Goal: Communication & Community: Share content

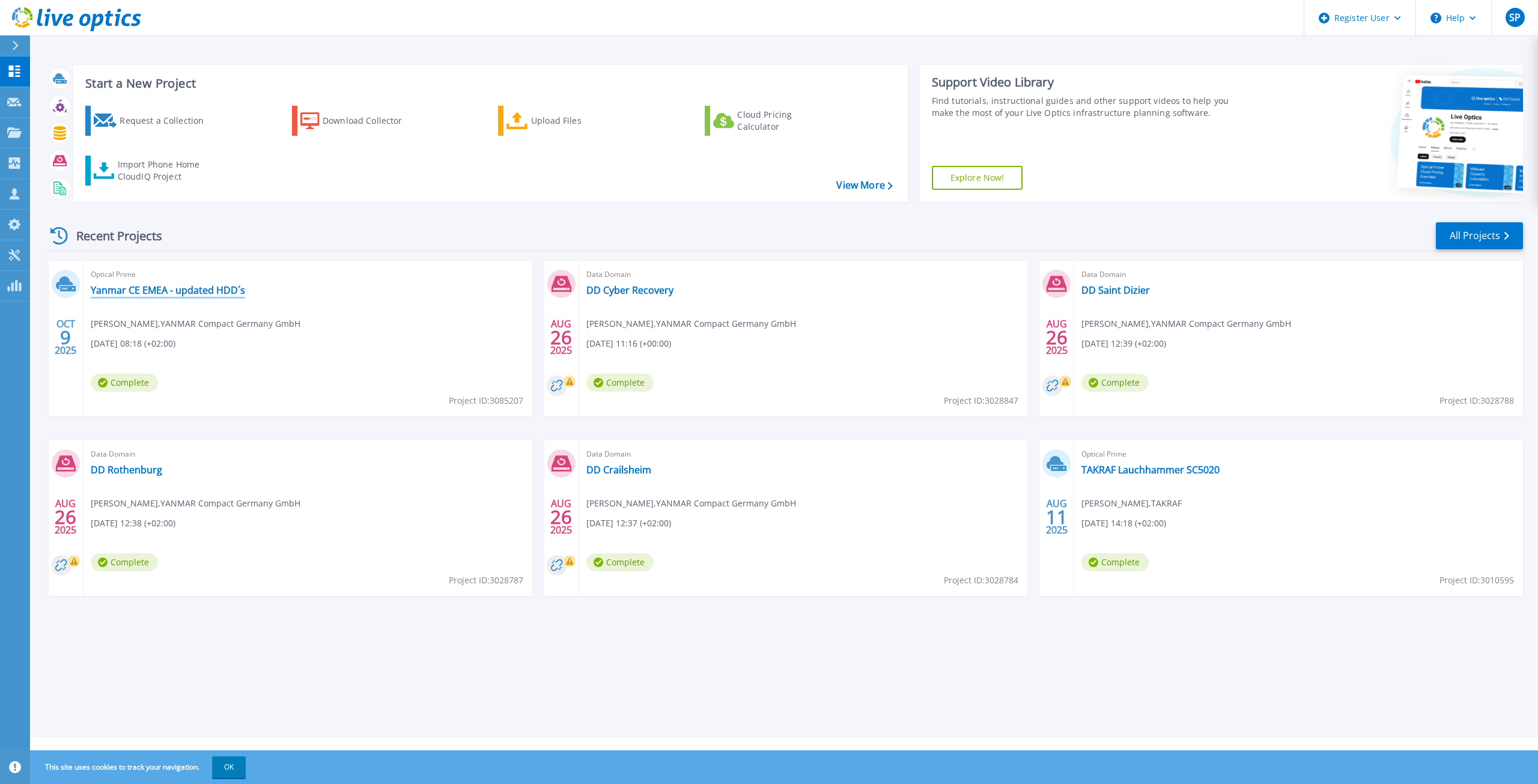
click at [213, 293] on link "Yanmar CE EMEA - updated HDD´s" at bounding box center [167, 290] width 154 height 12
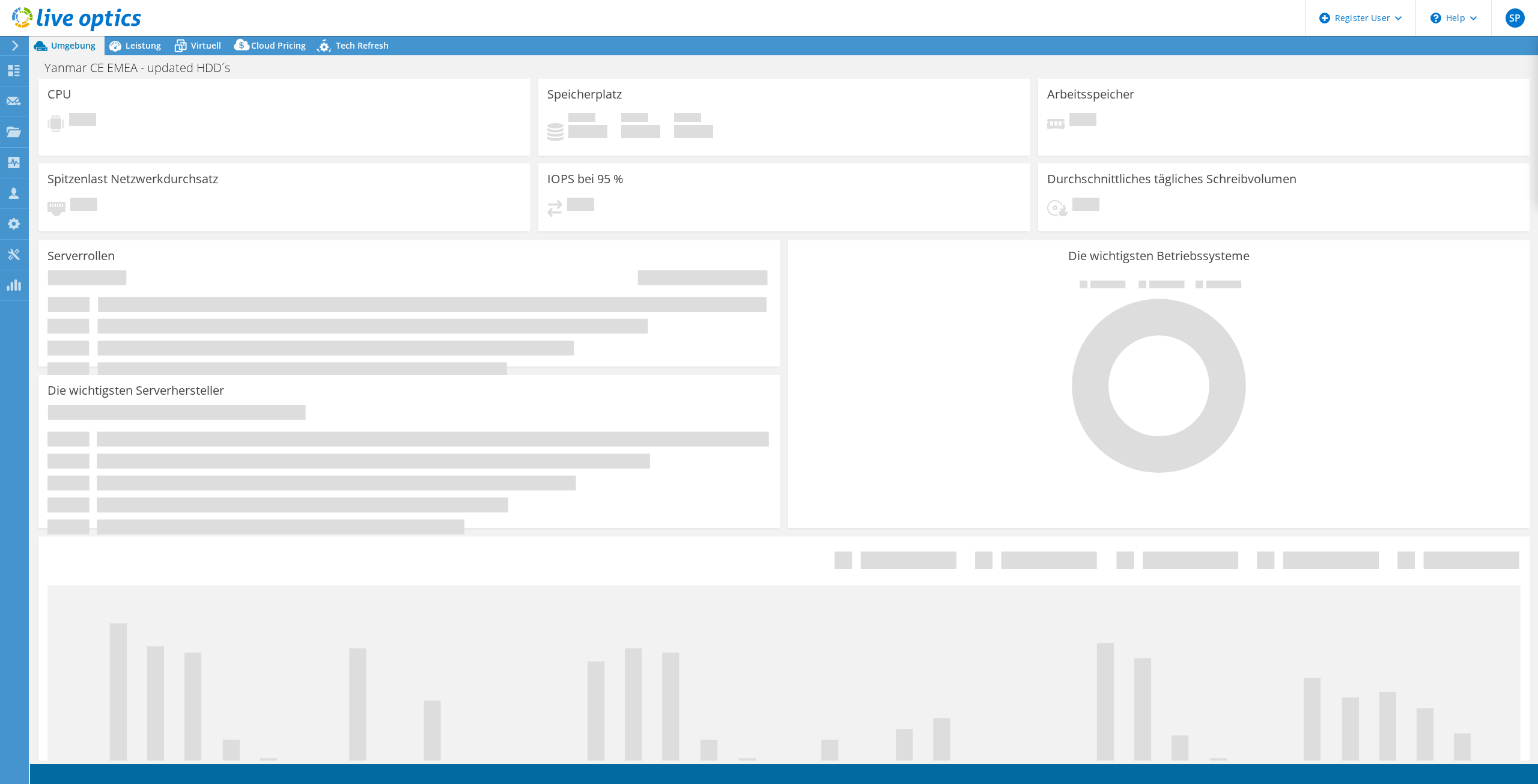
select select "USD"
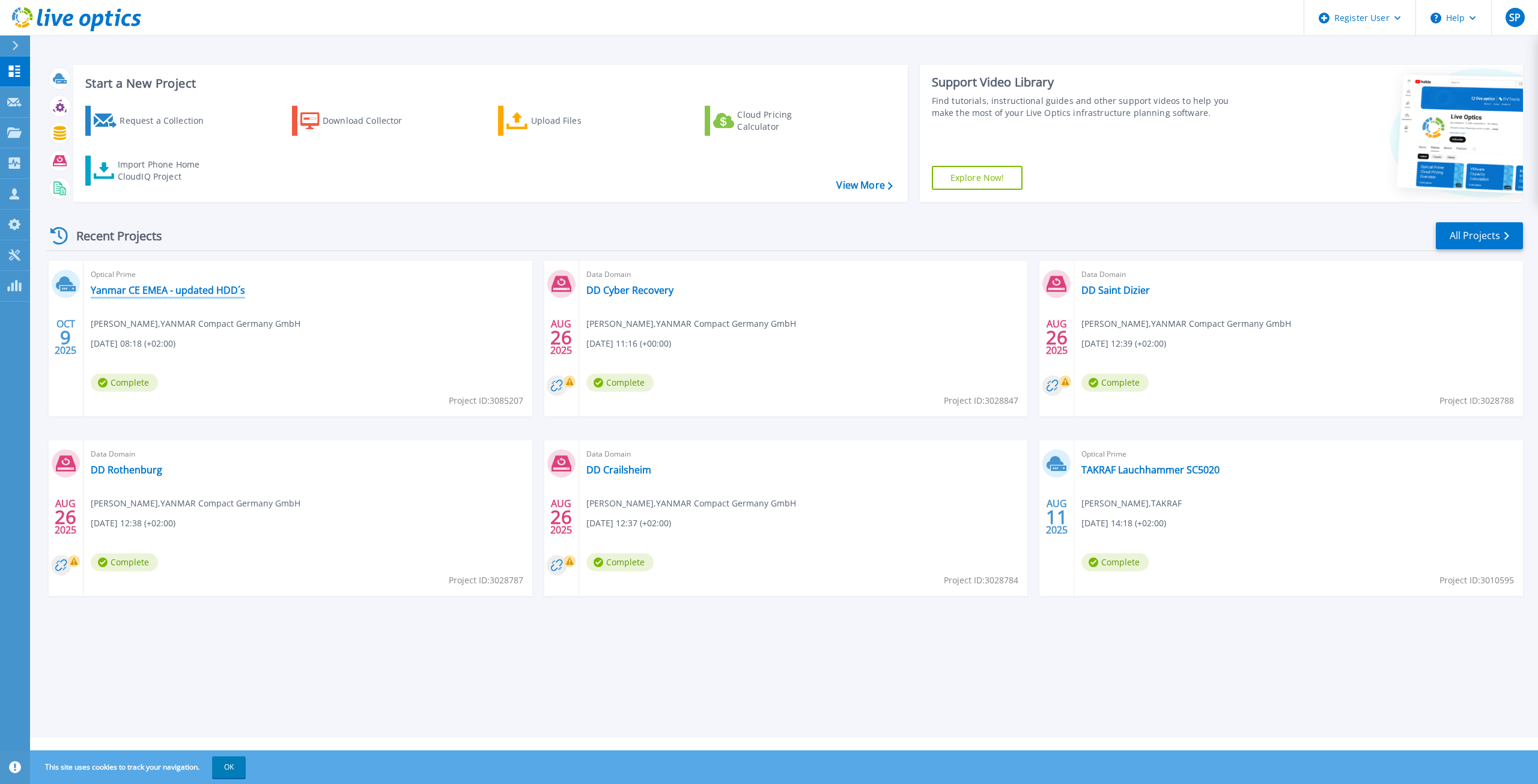
click at [205, 290] on link "Yanmar CE EMEA - updated HDD´s" at bounding box center [167, 290] width 154 height 12
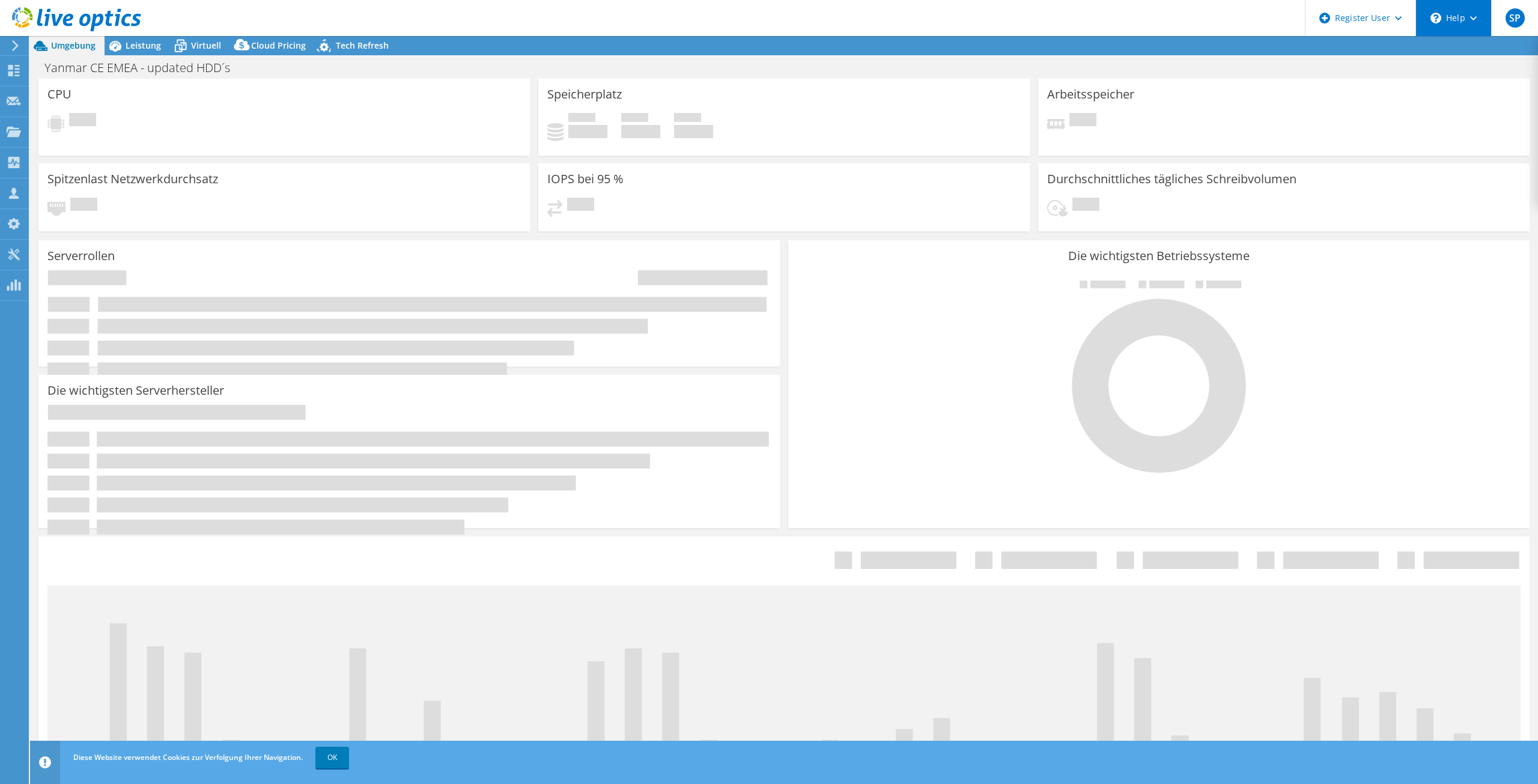
select select "USD"
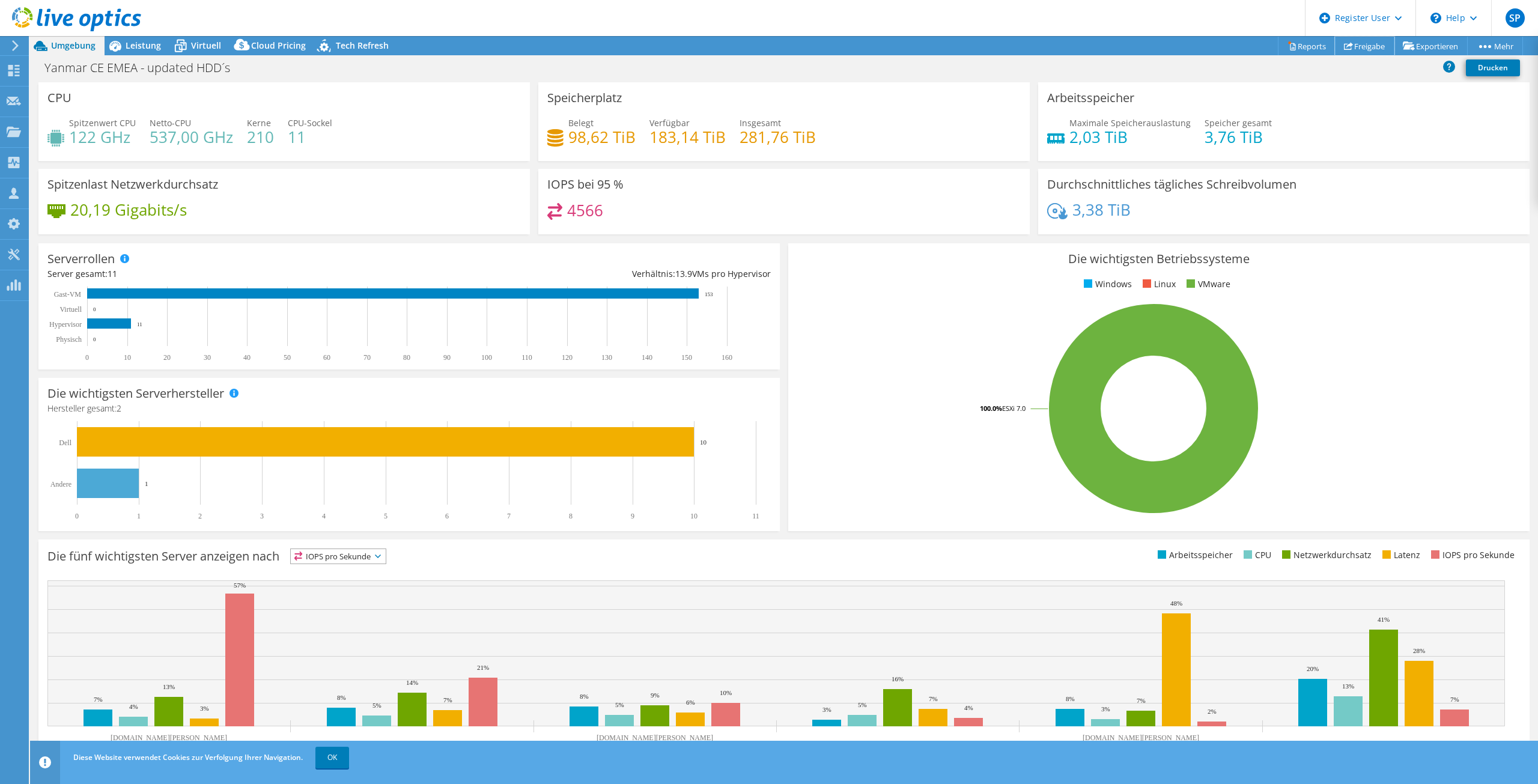
click at [1359, 50] on link "Freigabe" at bounding box center [1364, 46] width 59 height 19
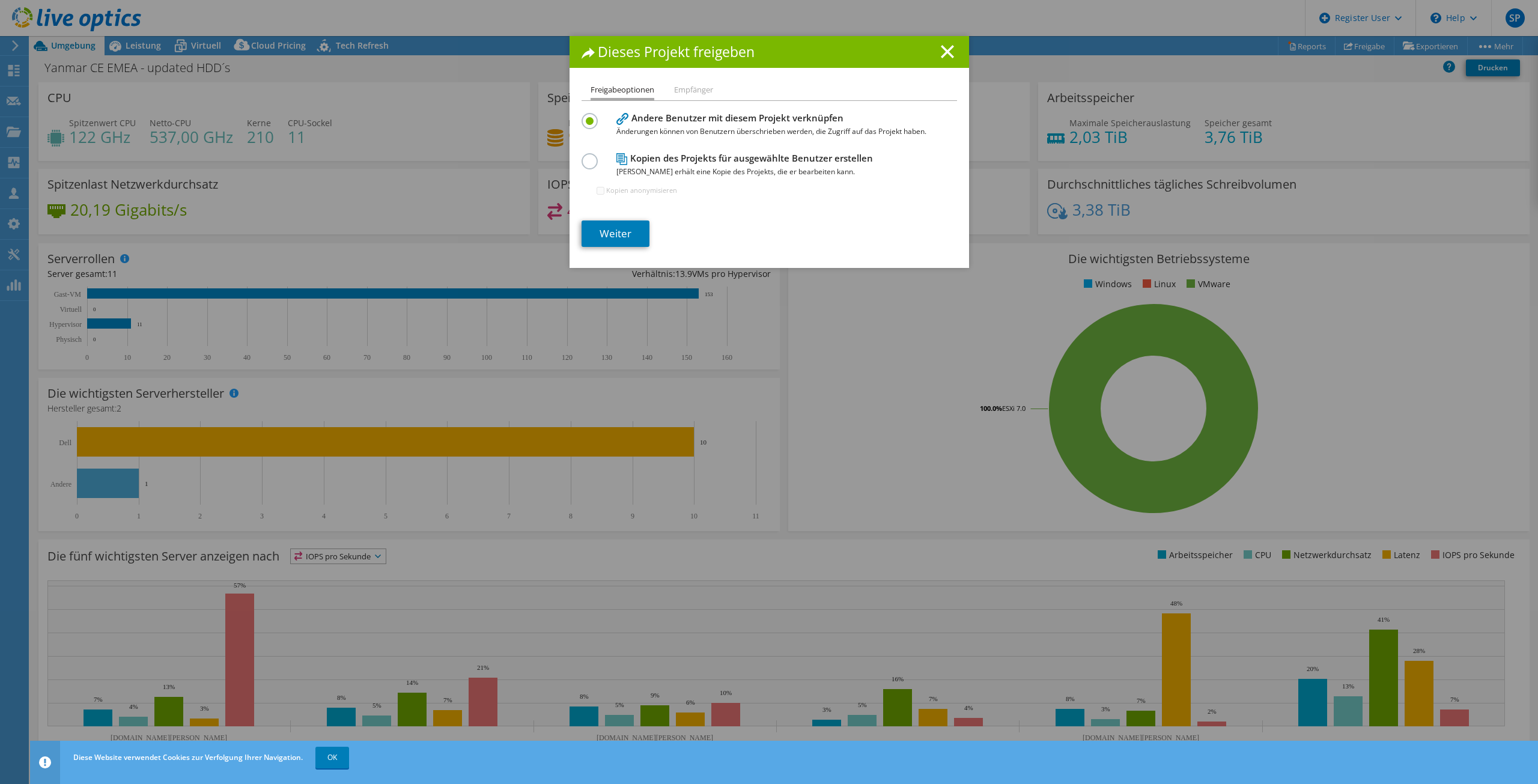
click at [585, 156] on label at bounding box center [592, 154] width 21 height 3
click at [0, 0] on input "radio" at bounding box center [0, 0] width 0 height 0
click at [582, 116] on label at bounding box center [592, 114] width 21 height 3
click at [0, 0] on input "radio" at bounding box center [0, 0] width 0 height 0
click at [607, 229] on link "Weiter" at bounding box center [615, 234] width 68 height 27
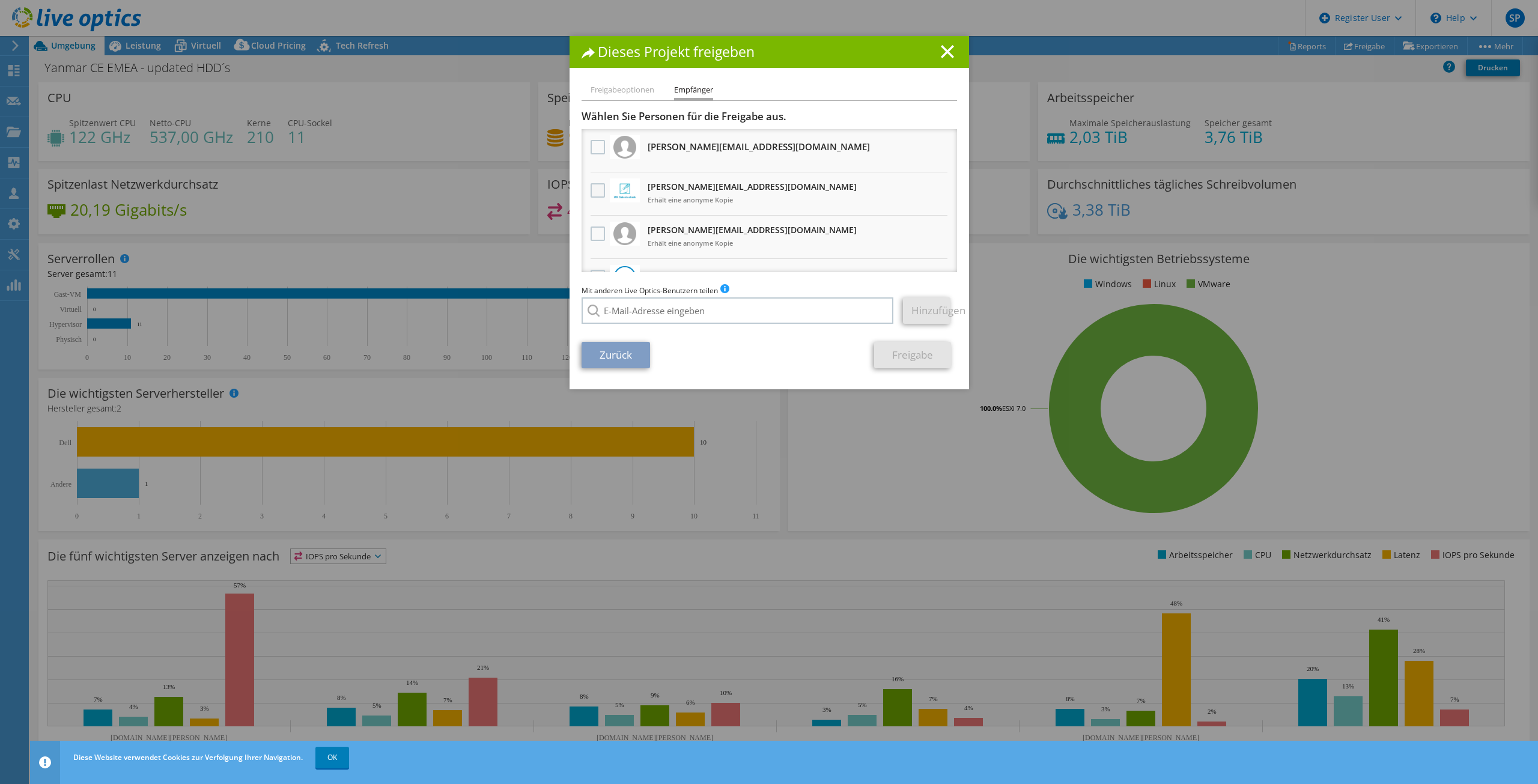
click at [591, 187] on label at bounding box center [600, 191] width 17 height 15
click at [0, 0] on input "checkbox" at bounding box center [0, 0] width 0 height 0
click at [591, 195] on label at bounding box center [600, 191] width 17 height 15
click at [0, 0] on input "checkbox" at bounding box center [0, 0] width 0 height 0
click at [668, 310] on input "search" at bounding box center [738, 310] width 312 height 27
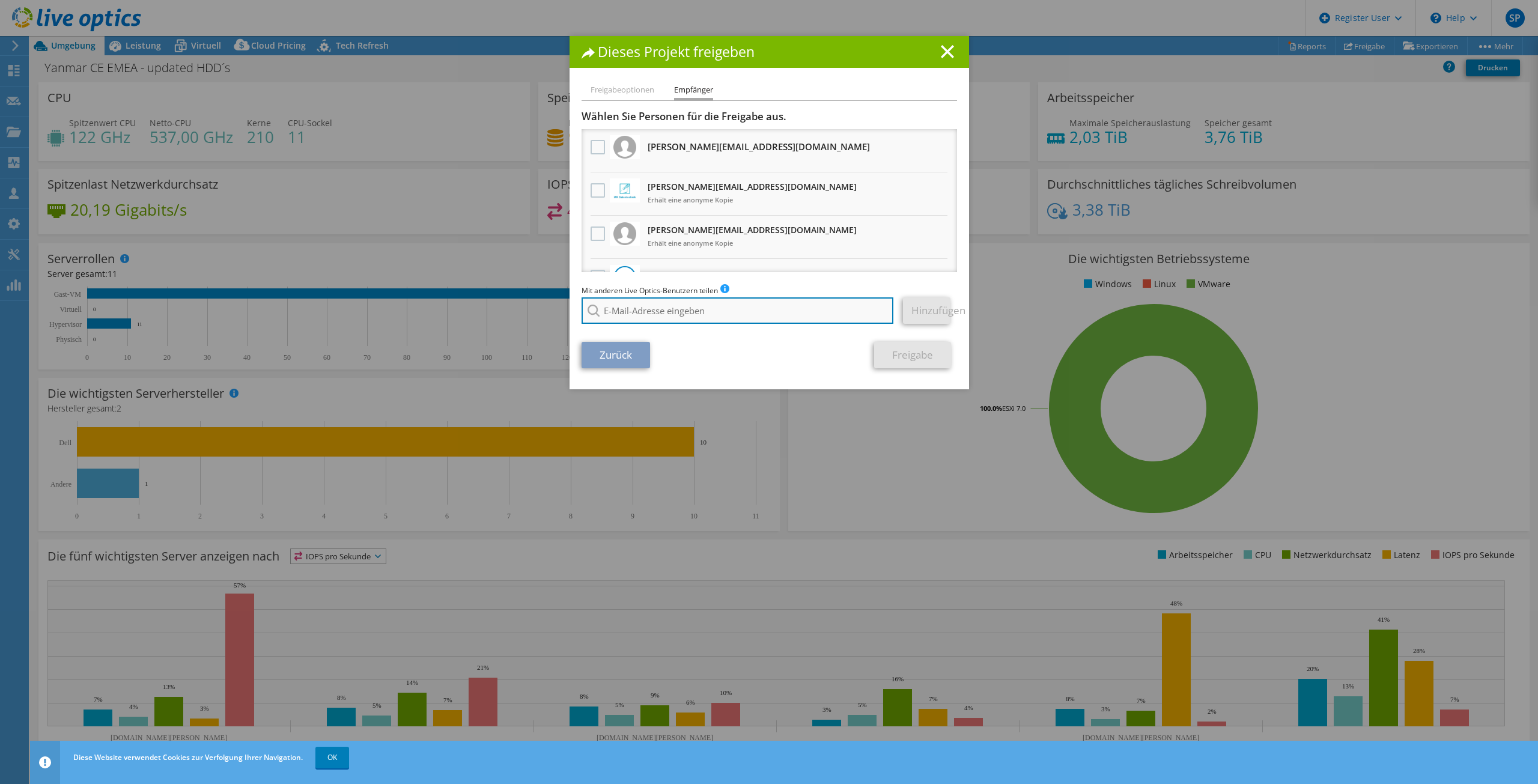
paste input "L.Wiechmann@mr-daten.de>"
type input "L.Wiechmann@mr-daten.de>"
click at [591, 193] on label at bounding box center [600, 191] width 17 height 15
click at [0, 0] on input "checkbox" at bounding box center [0, 0] width 0 height 0
click at [761, 319] on input "search" at bounding box center [738, 310] width 312 height 27
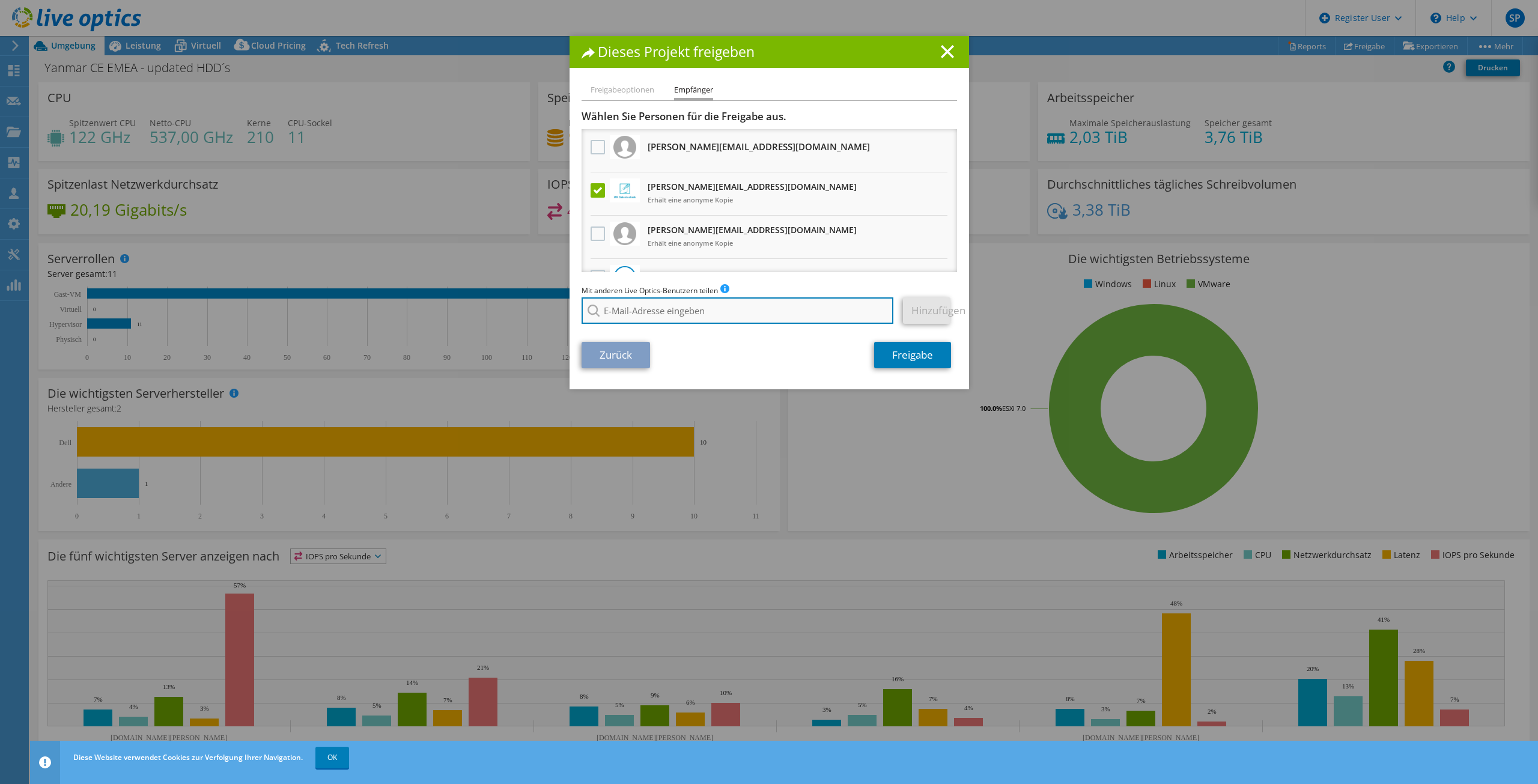
paste input "D.Reimann@mr-daten.de>;"
click at [676, 330] on li "d.reimann@mr-daten.de" at bounding box center [675, 327] width 188 height 15
type input "d.reimann@mr-daten.de"
drag, startPoint x: 718, startPoint y: 312, endPoint x: 502, endPoint y: 373, distance: 224.4
click at [491, 369] on div "Dieses Projekt freigeben Freigabeoptionen Empfänger Andere Benutzer mit diesem …" at bounding box center [769, 391] width 1538 height 712
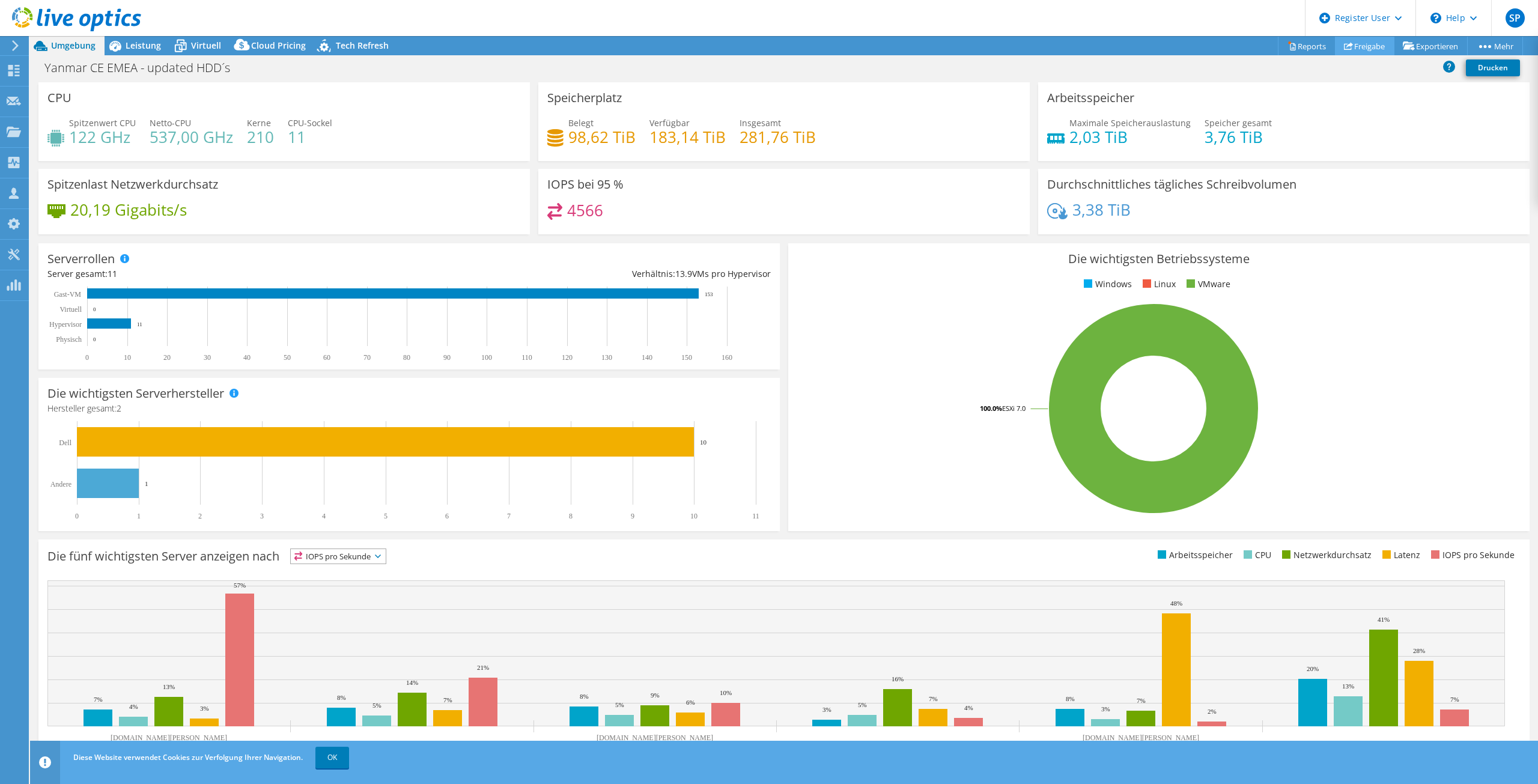
click at [1337, 37] on link "Freigabe" at bounding box center [1364, 46] width 59 height 19
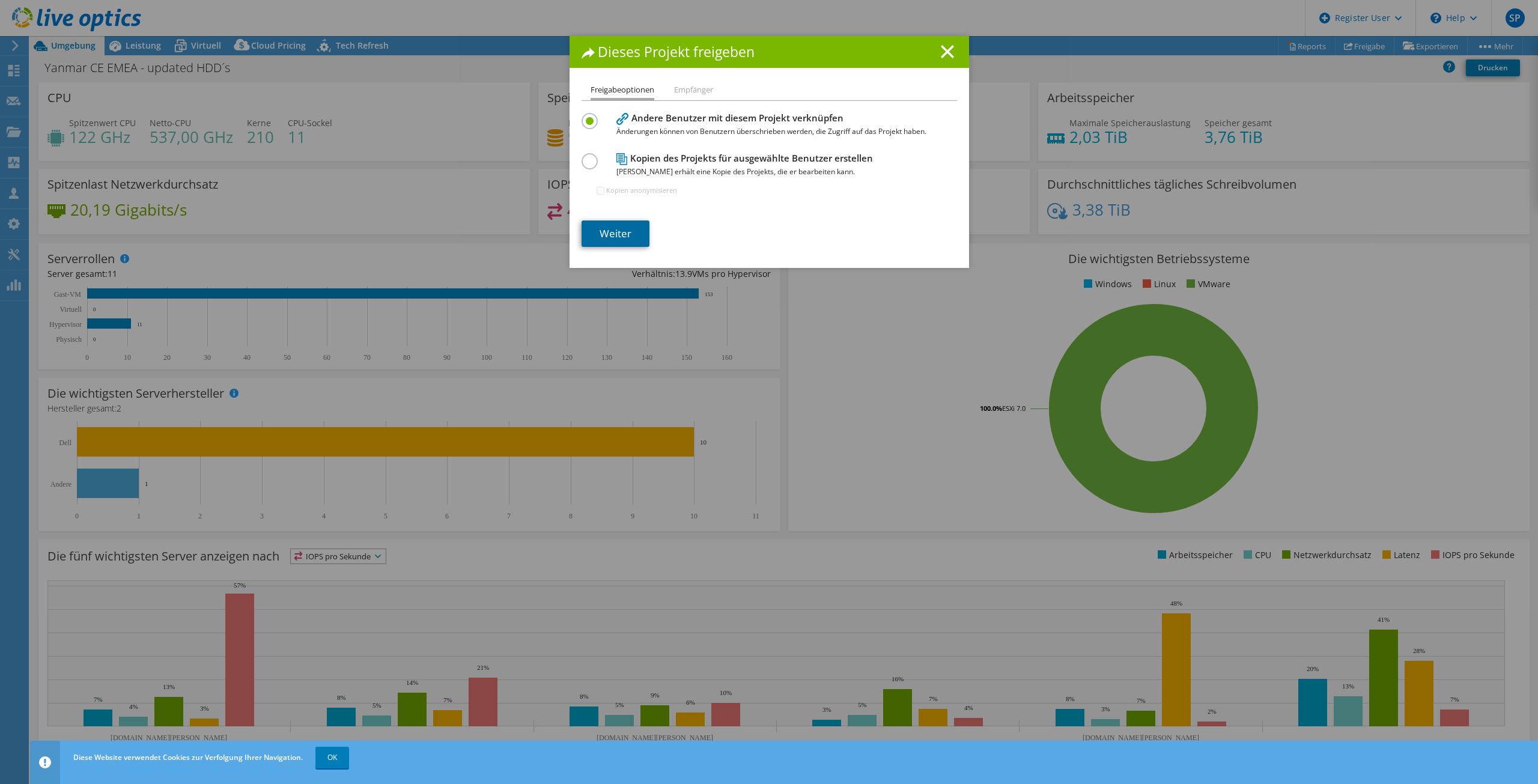
click at [615, 238] on link "Weiter" at bounding box center [615, 234] width 68 height 27
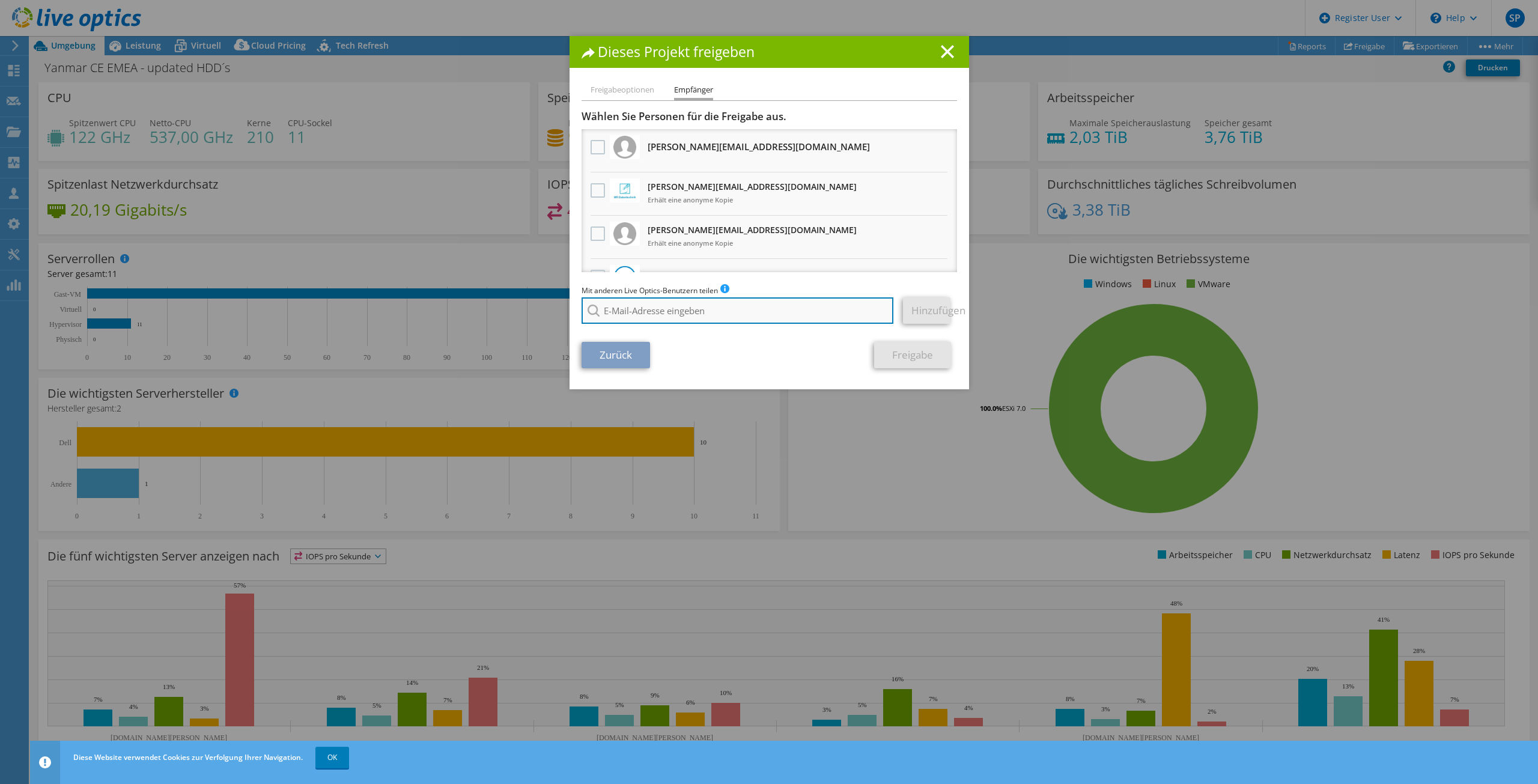
click at [727, 315] on input "search" at bounding box center [738, 310] width 312 height 27
paste input "P.Rubner@mr-daten.de"
click at [665, 324] on li "p.rubner@mr-daten.de" at bounding box center [675, 327] width 188 height 15
type input "p.rubner@mr-daten.de"
drag, startPoint x: 921, startPoint y: 304, endPoint x: 794, endPoint y: 313, distance: 127.3
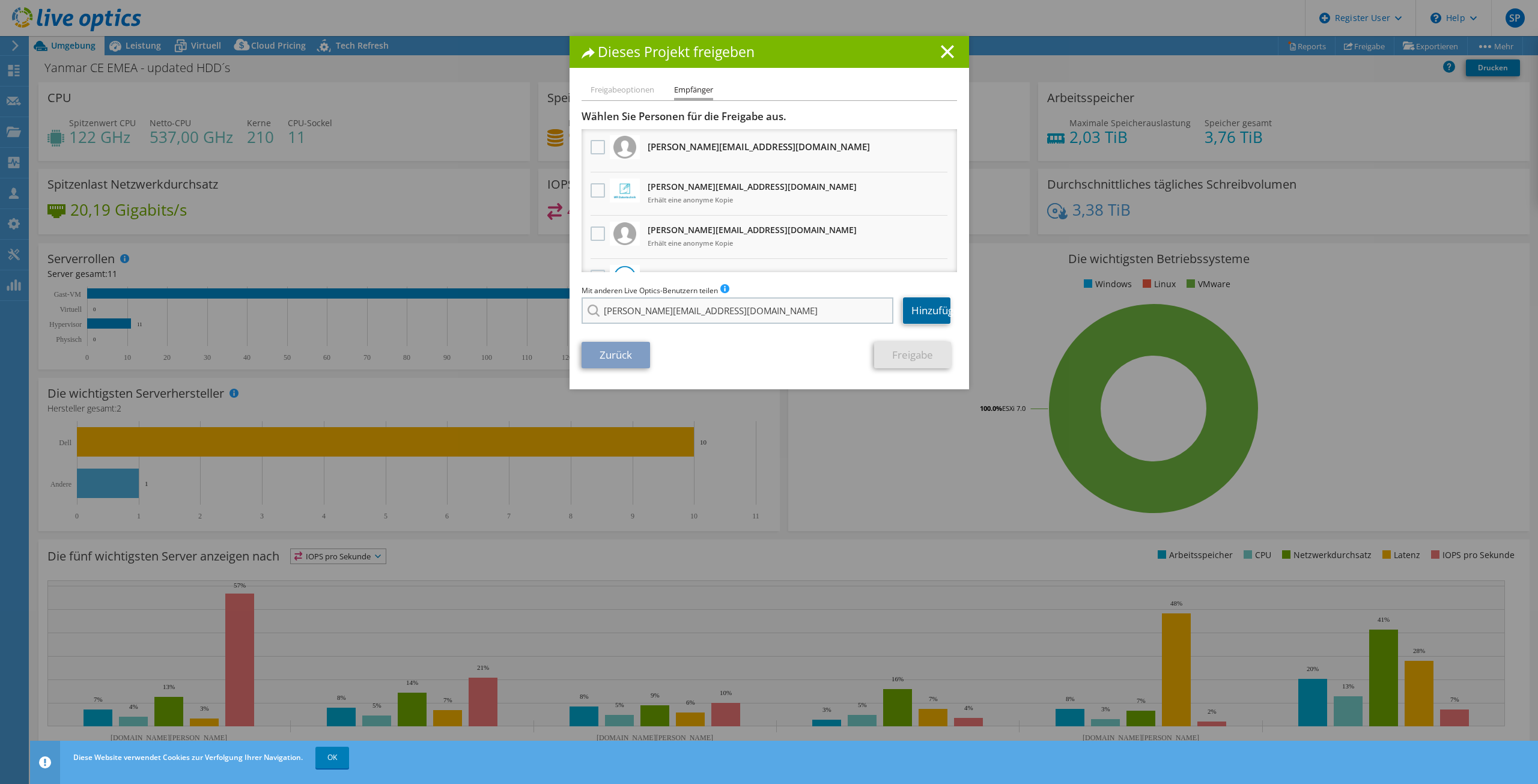
click at [920, 305] on link "Hinzufügen" at bounding box center [927, 310] width 47 height 27
click at [591, 229] on label at bounding box center [600, 234] width 17 height 15
click at [0, 0] on input "checkbox" at bounding box center [0, 0] width 0 height 0
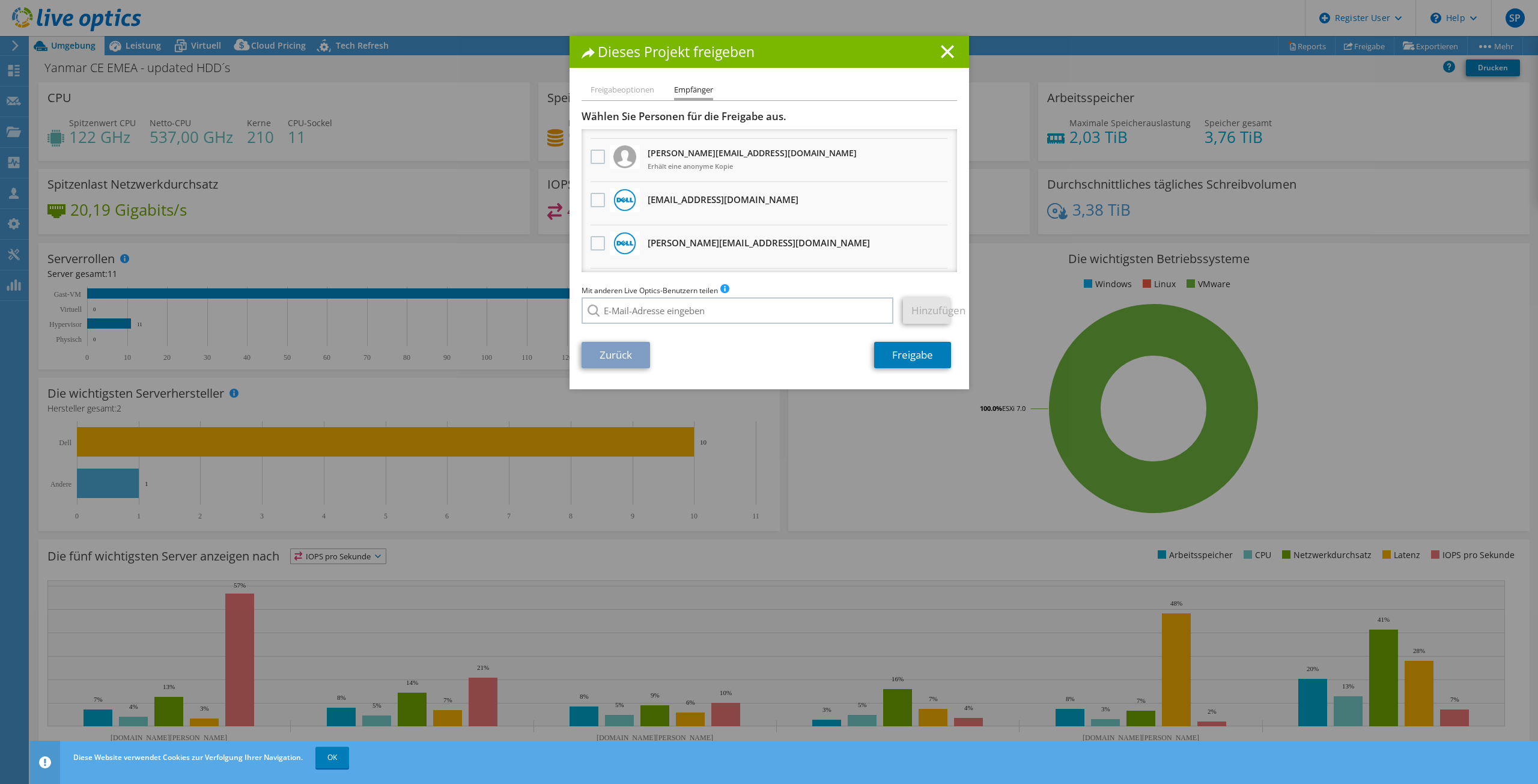
scroll to position [180, 0]
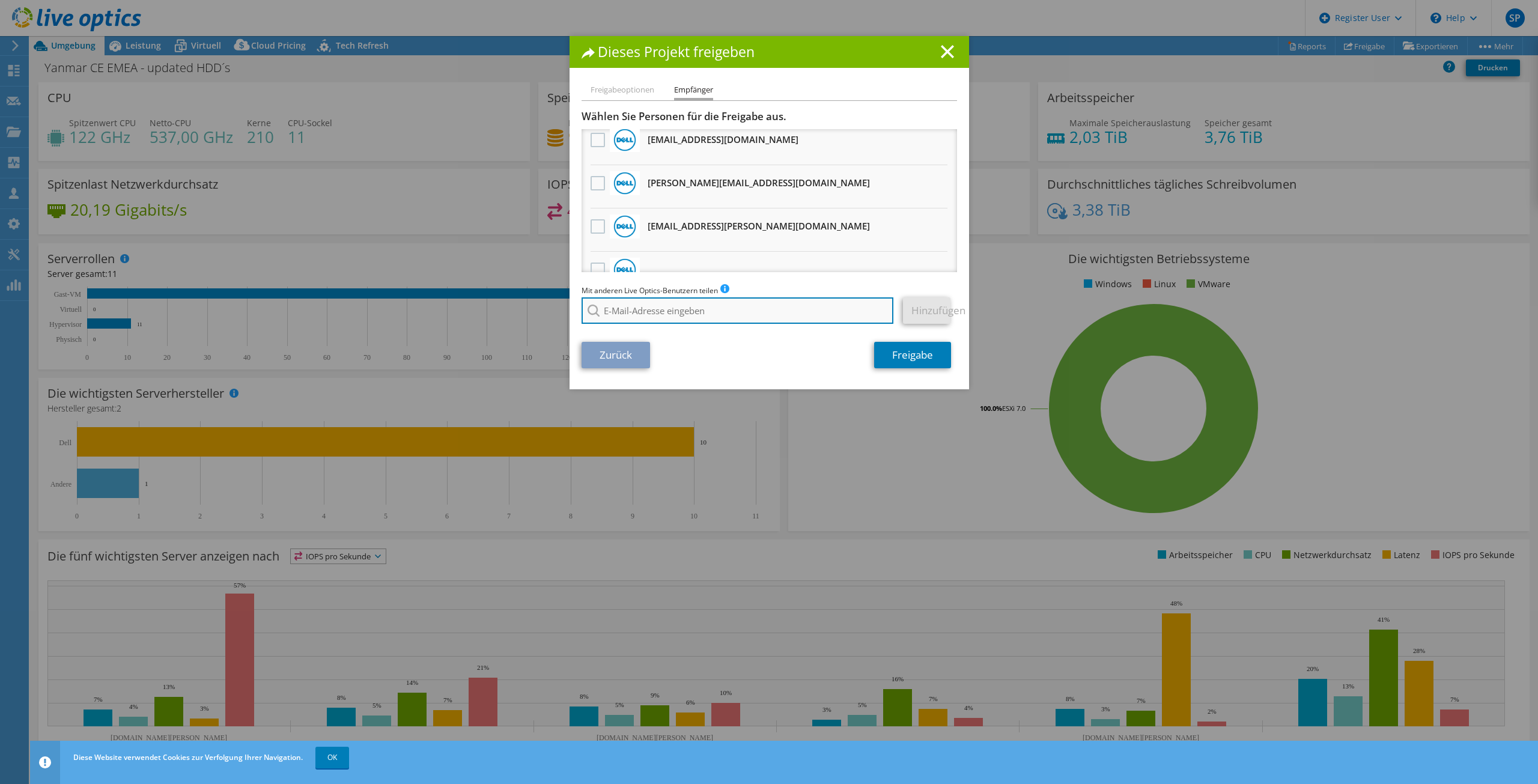
click at [735, 314] on input "search" at bounding box center [738, 310] width 312 height 27
paste input "D.Reimann@mr-daten.de>;"
click at [697, 329] on li "d.reimann@mr-daten.de" at bounding box center [675, 327] width 188 height 15
type input "d.reimann@mr-daten.de"
click at [913, 308] on link "Hinzufügen" at bounding box center [927, 310] width 47 height 27
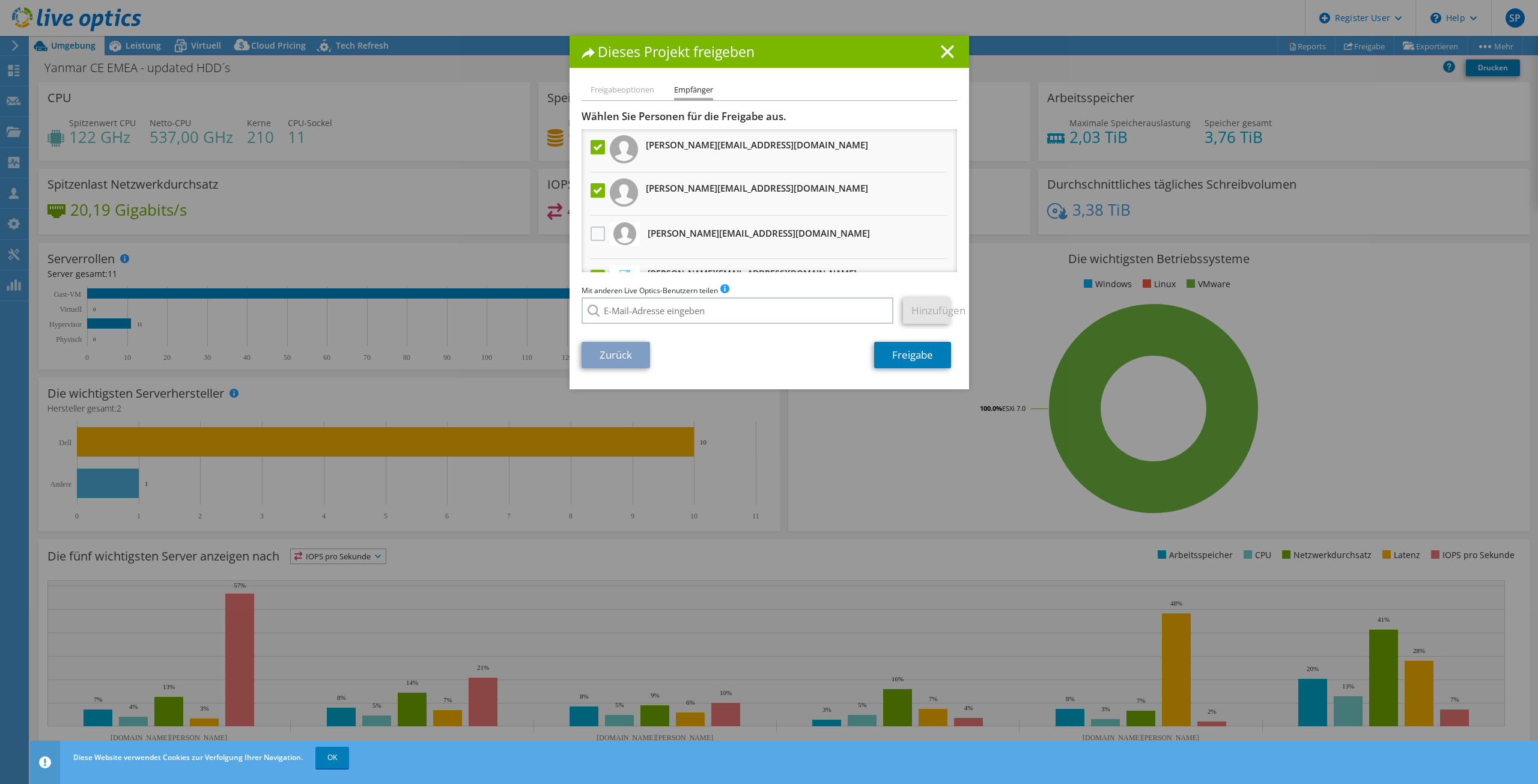
scroll to position [60, 0]
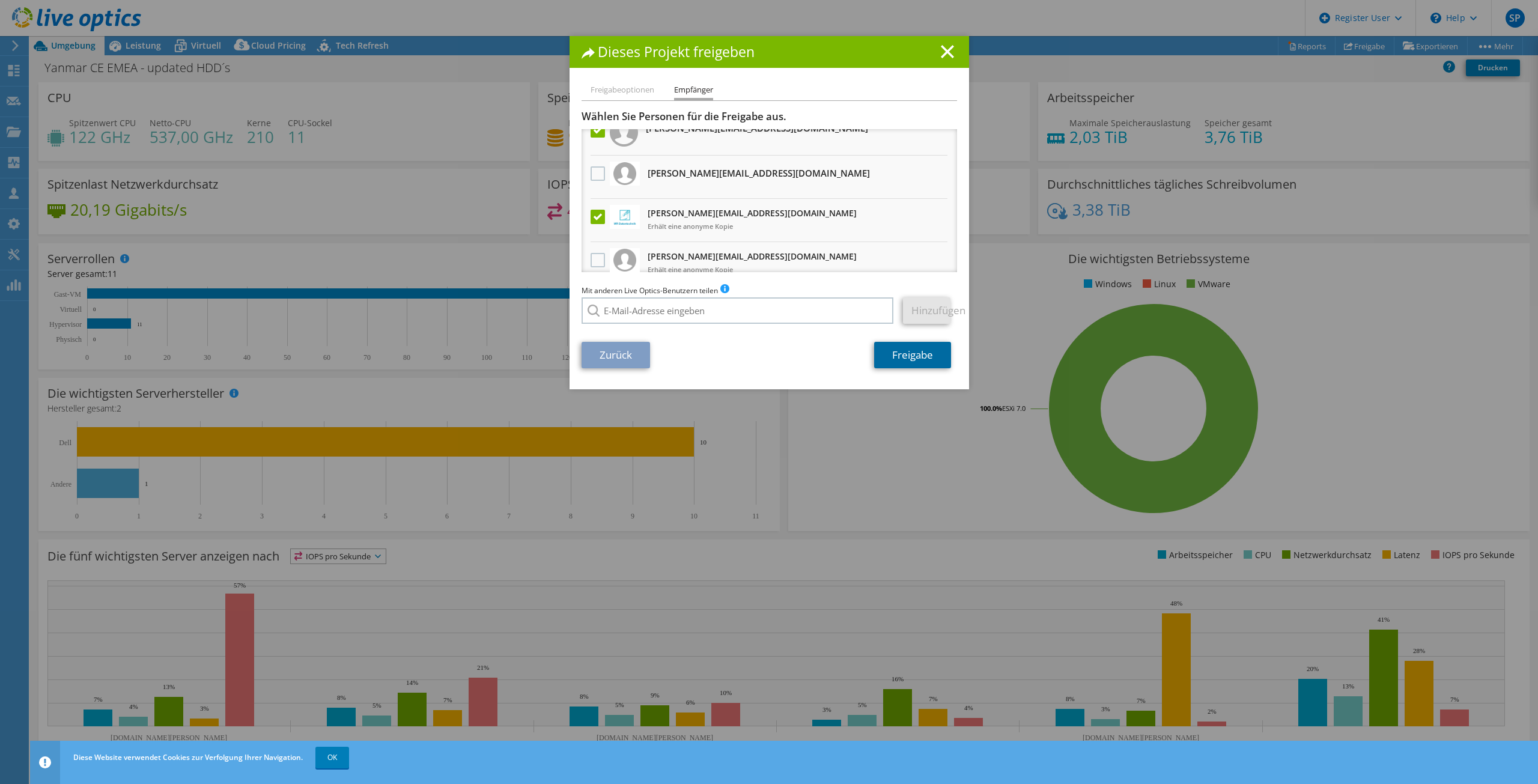
click at [907, 357] on link "Freigabe" at bounding box center [913, 355] width 77 height 27
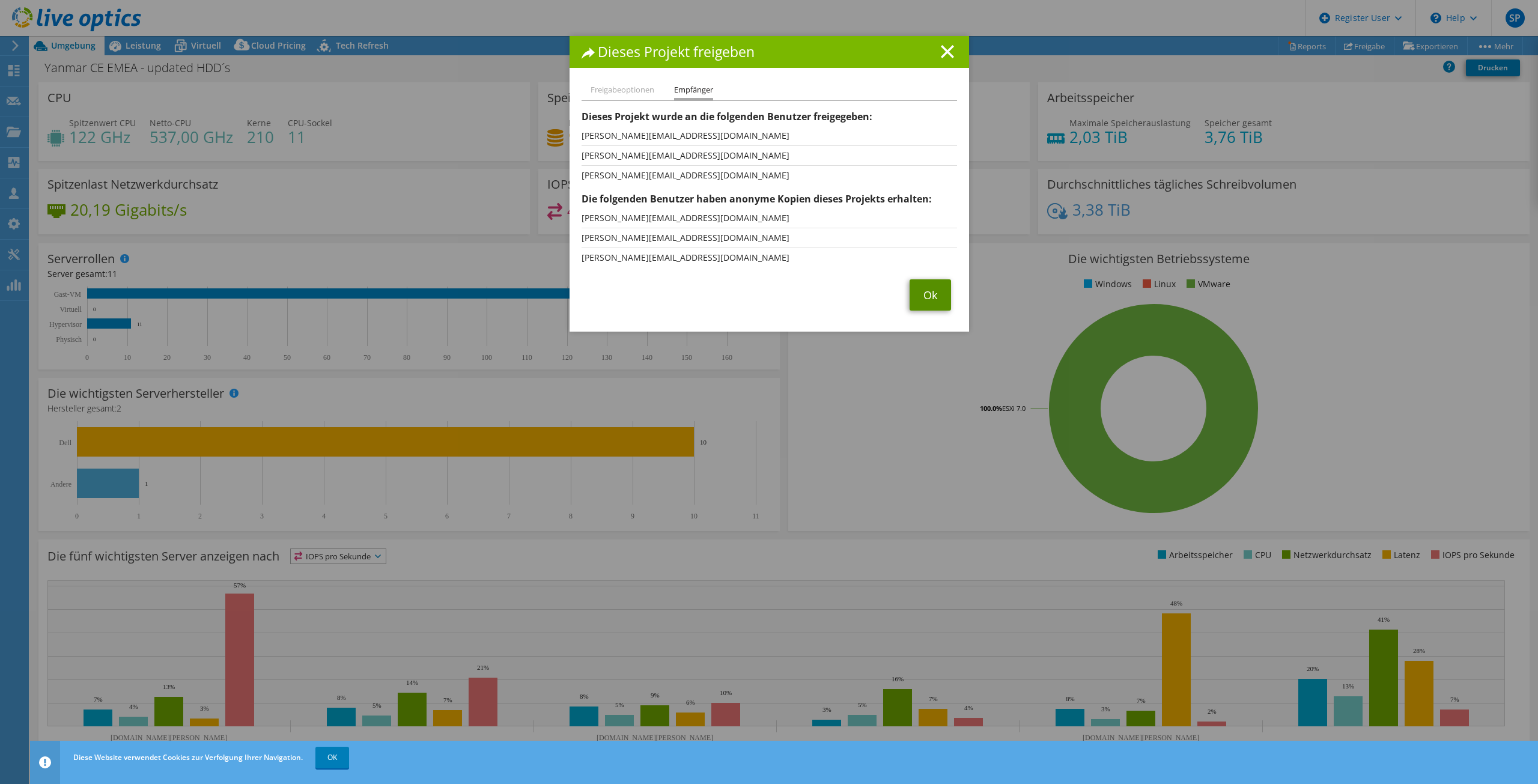
click at [915, 290] on link "Ok" at bounding box center [930, 294] width 41 height 31
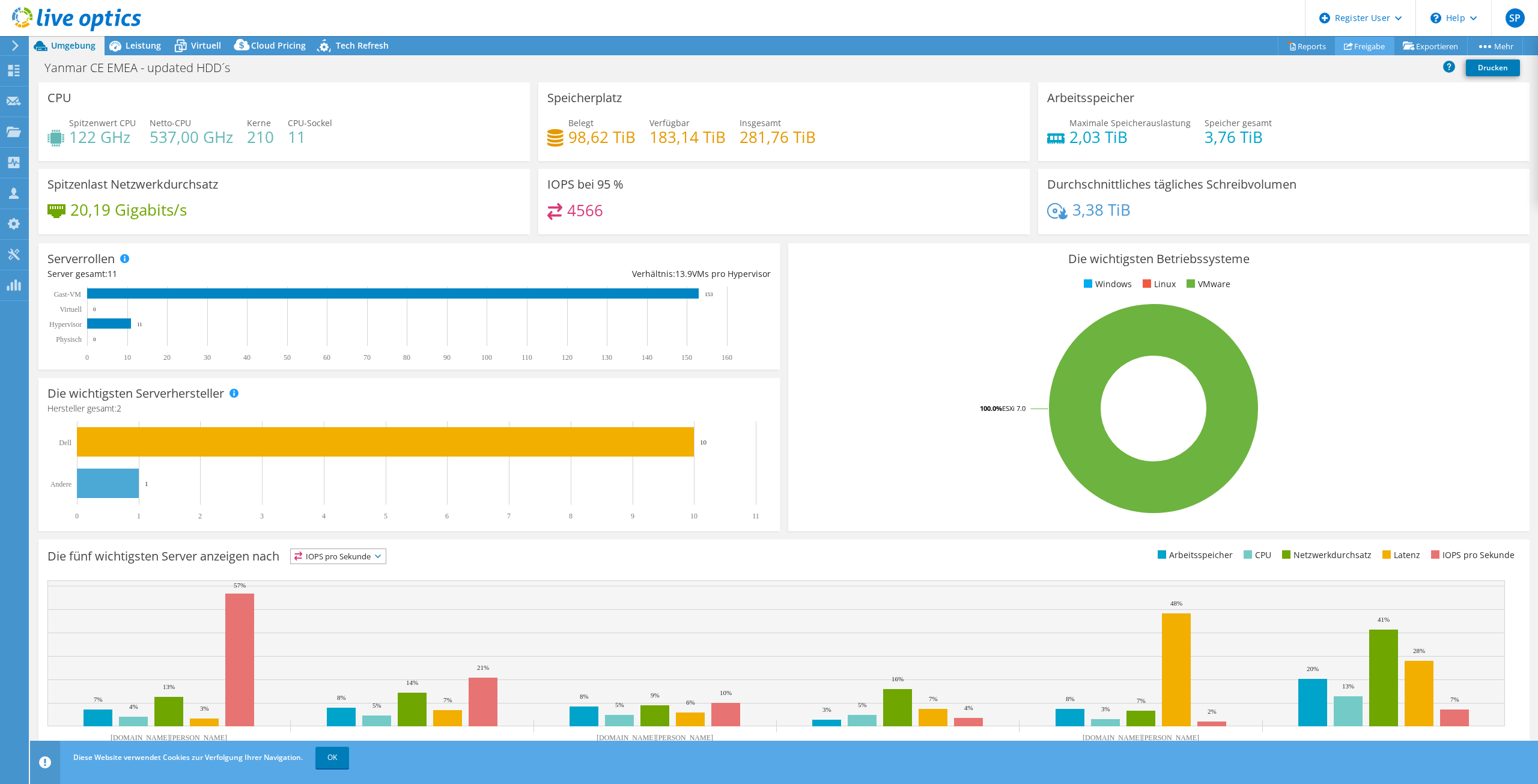
click at [1355, 41] on link "Freigabe" at bounding box center [1364, 46] width 59 height 19
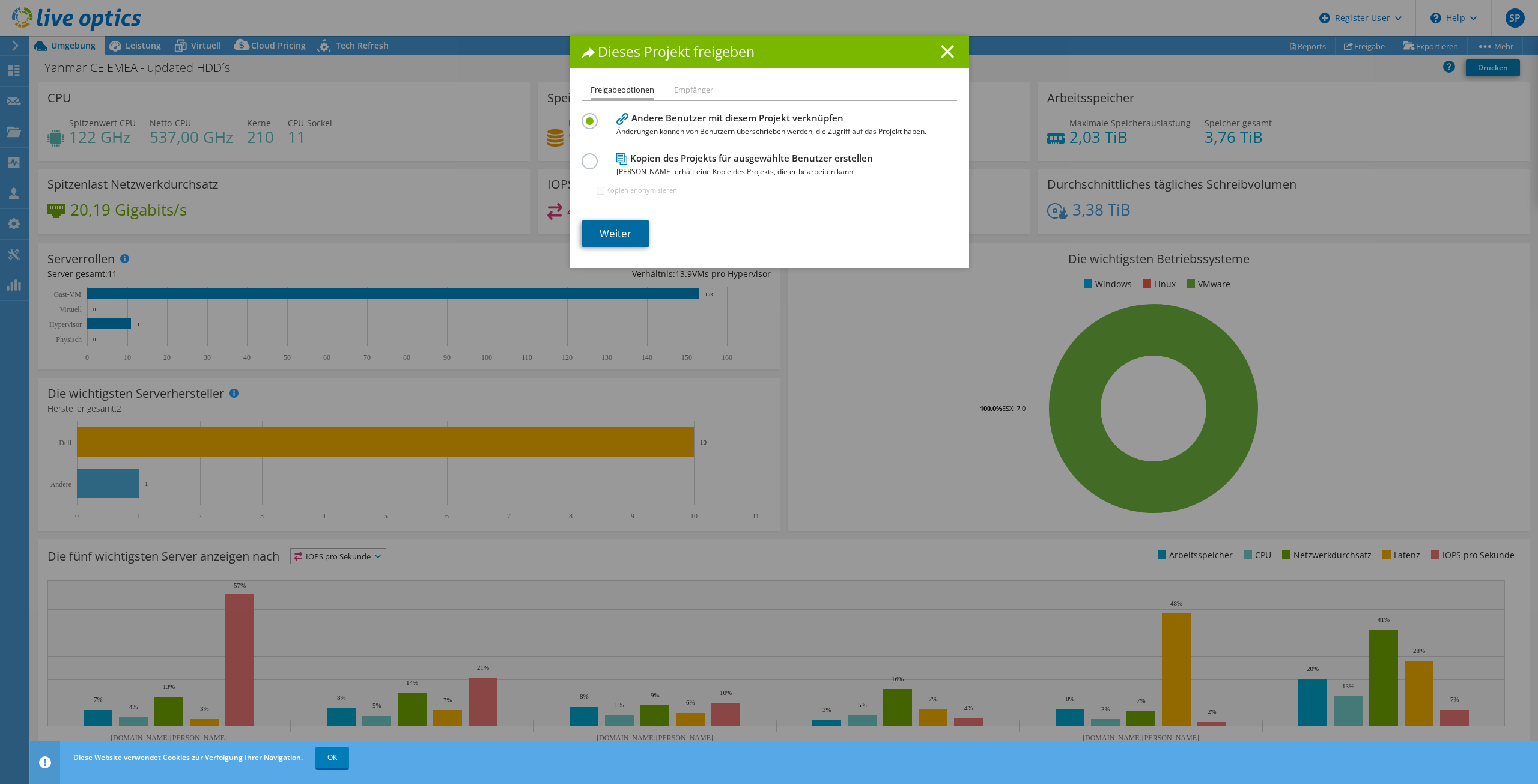
click at [613, 227] on link "Weiter" at bounding box center [615, 234] width 68 height 27
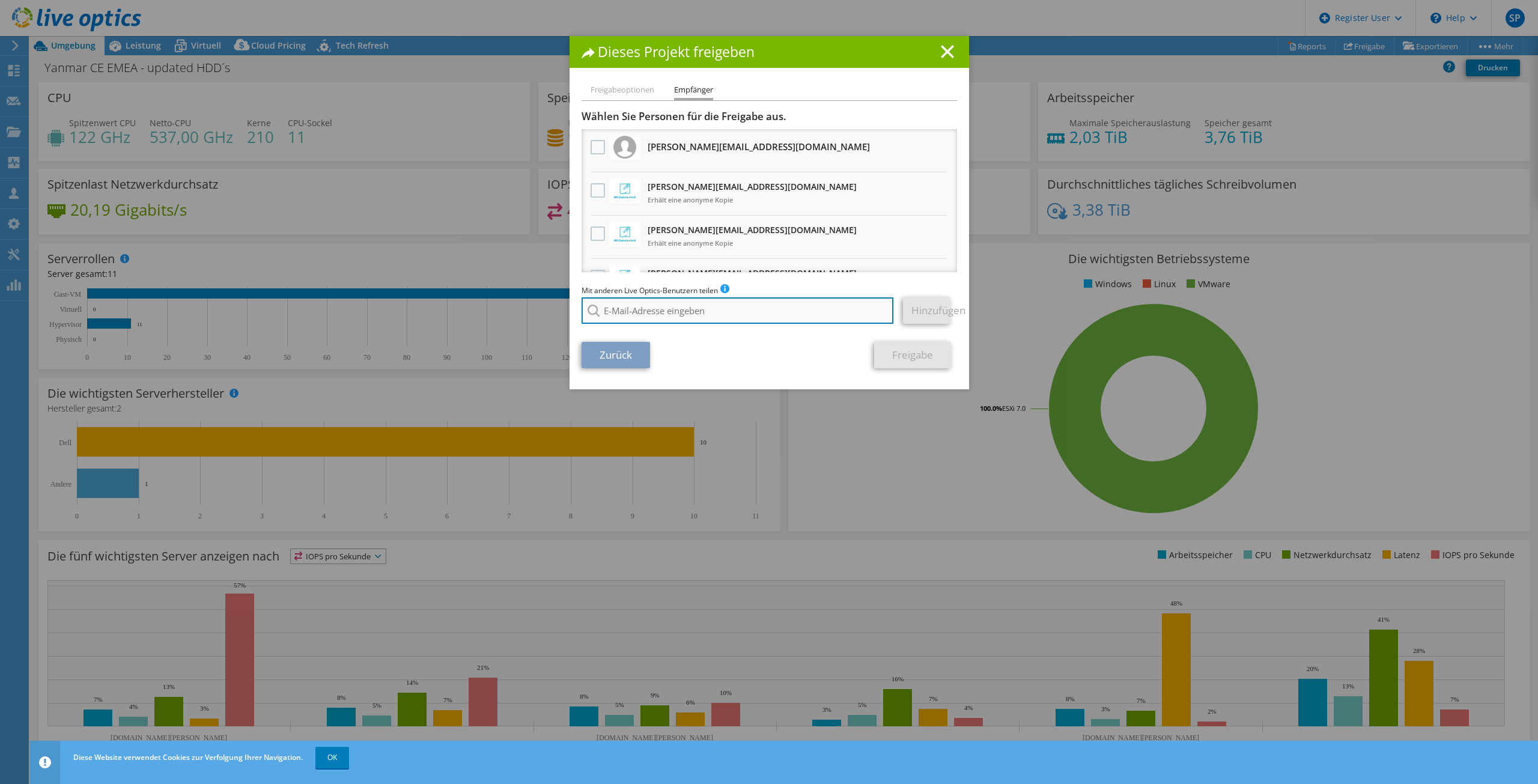
click at [657, 310] on input "search" at bounding box center [738, 310] width 312 height 27
paste input "Marco Reiber | LunaticNet <m.reiber@lunaticnet.com>"
type input "m.reiber@lunaticnet.com"
click at [647, 324] on li "m.reiber@lunaticnet.com" at bounding box center [675, 327] width 188 height 15
click at [921, 299] on link "Hinzufügen" at bounding box center [927, 310] width 47 height 27
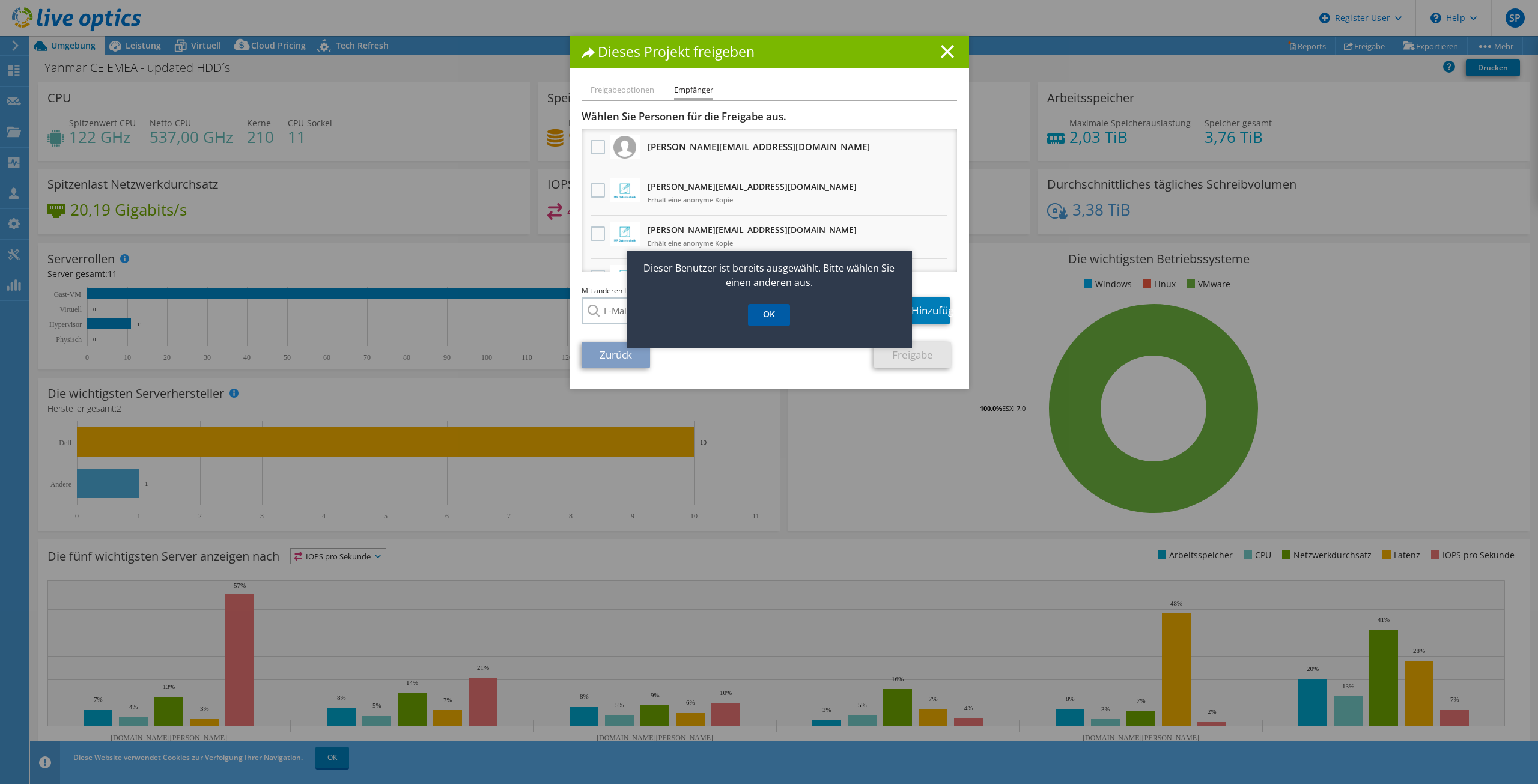
click at [775, 319] on link "OK" at bounding box center [768, 314] width 42 height 22
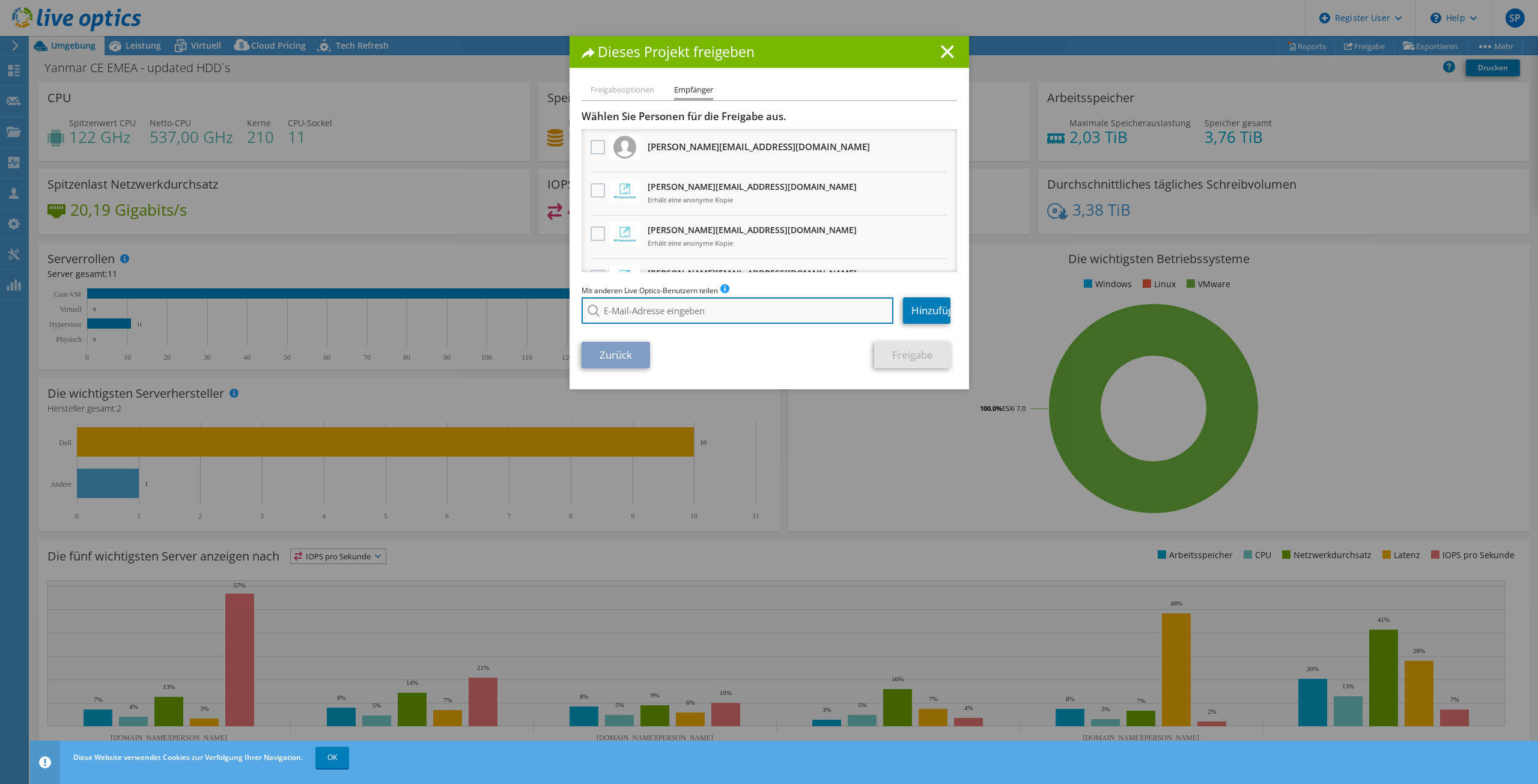
click at [625, 314] on input "search" at bounding box center [738, 310] width 312 height 27
paste input "Haudeck, Karl <khaudeck@inneo.com>"
type input "khaudeck@inneo.com"
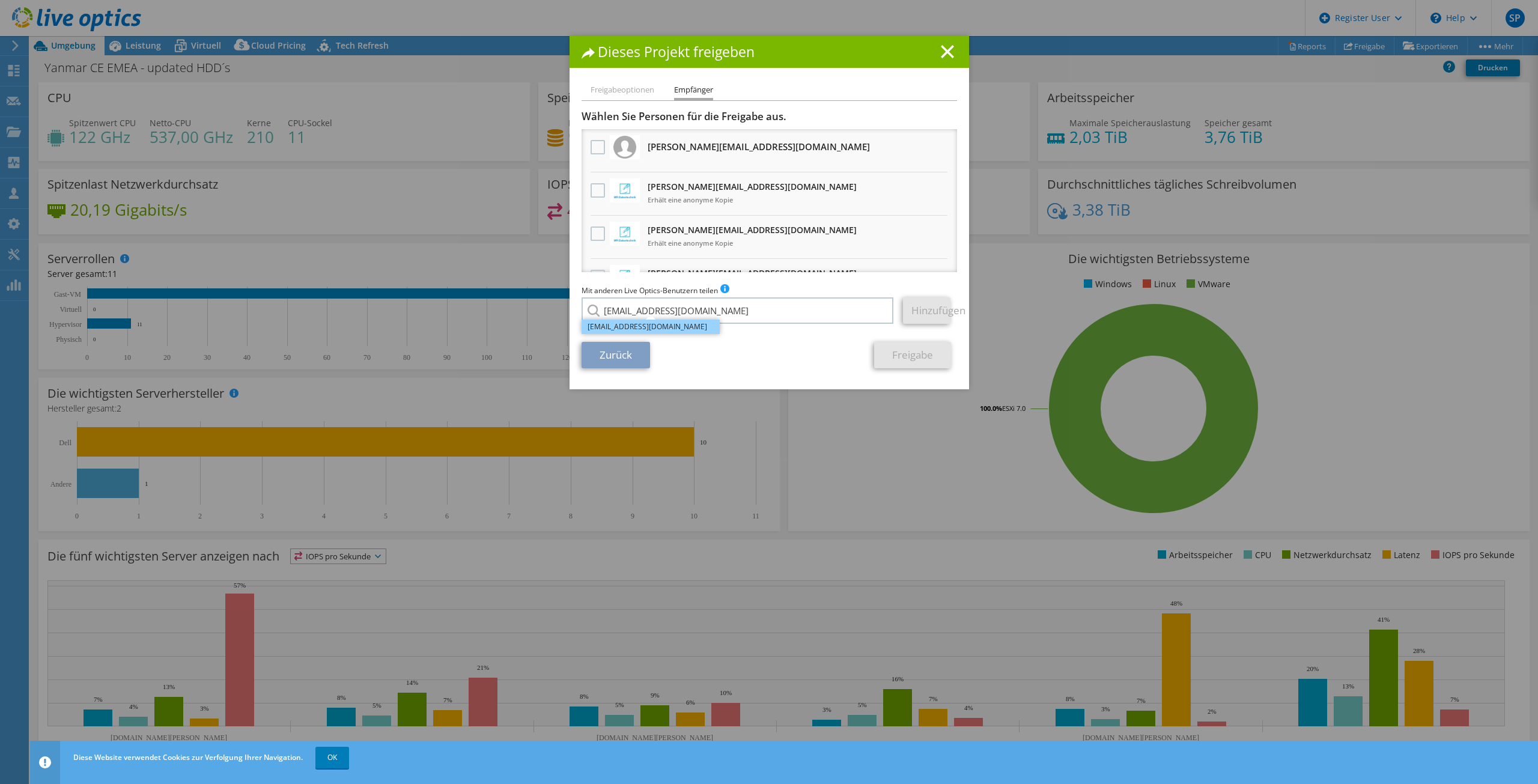
click at [678, 328] on li "khaudeck@inneo.com" at bounding box center [651, 327] width 138 height 15
click at [915, 305] on link "Hinzufügen" at bounding box center [927, 310] width 47 height 27
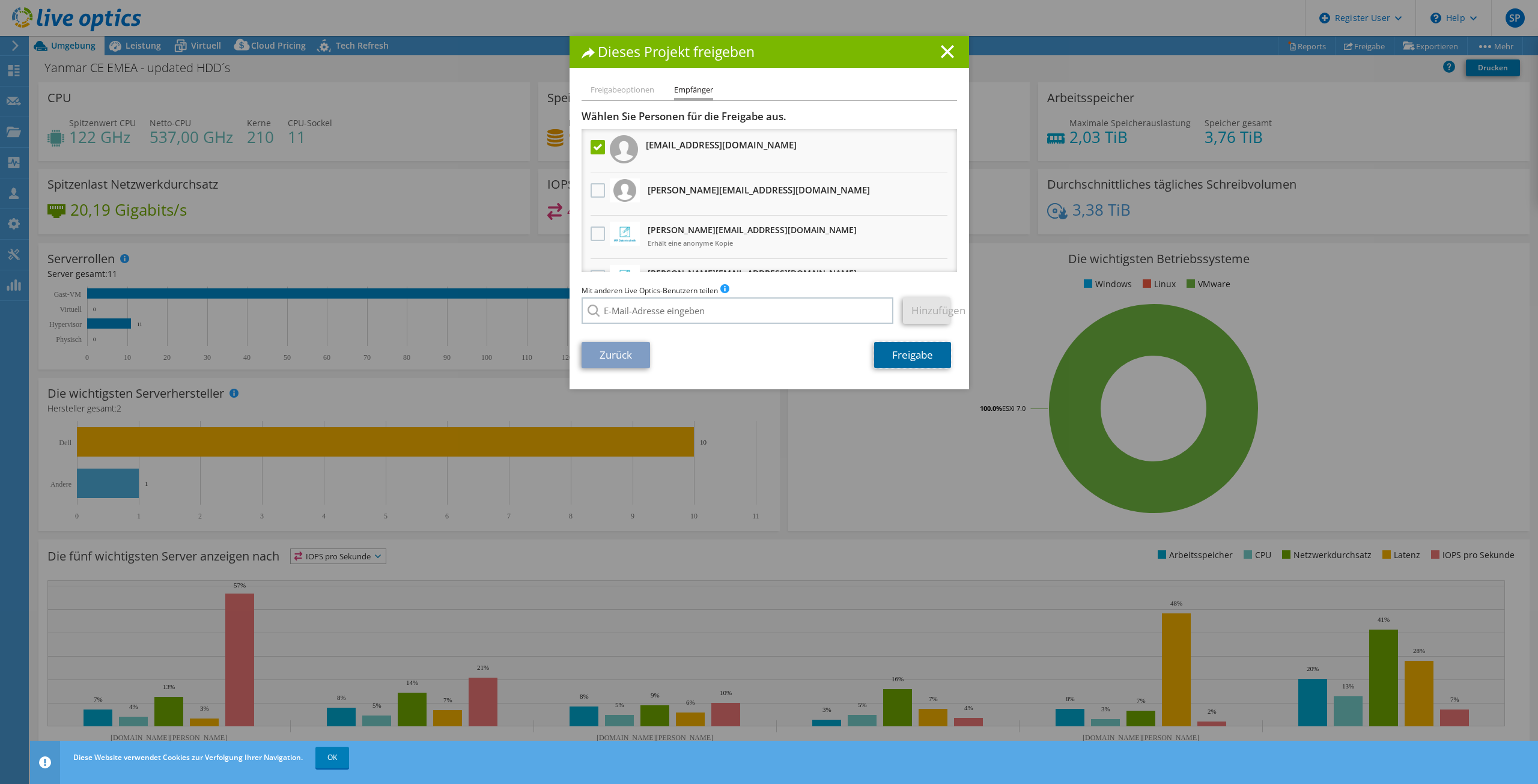
drag, startPoint x: 929, startPoint y: 355, endPoint x: 931, endPoint y: 613, distance: 258.0
click at [928, 353] on link "Freigabe" at bounding box center [913, 355] width 77 height 27
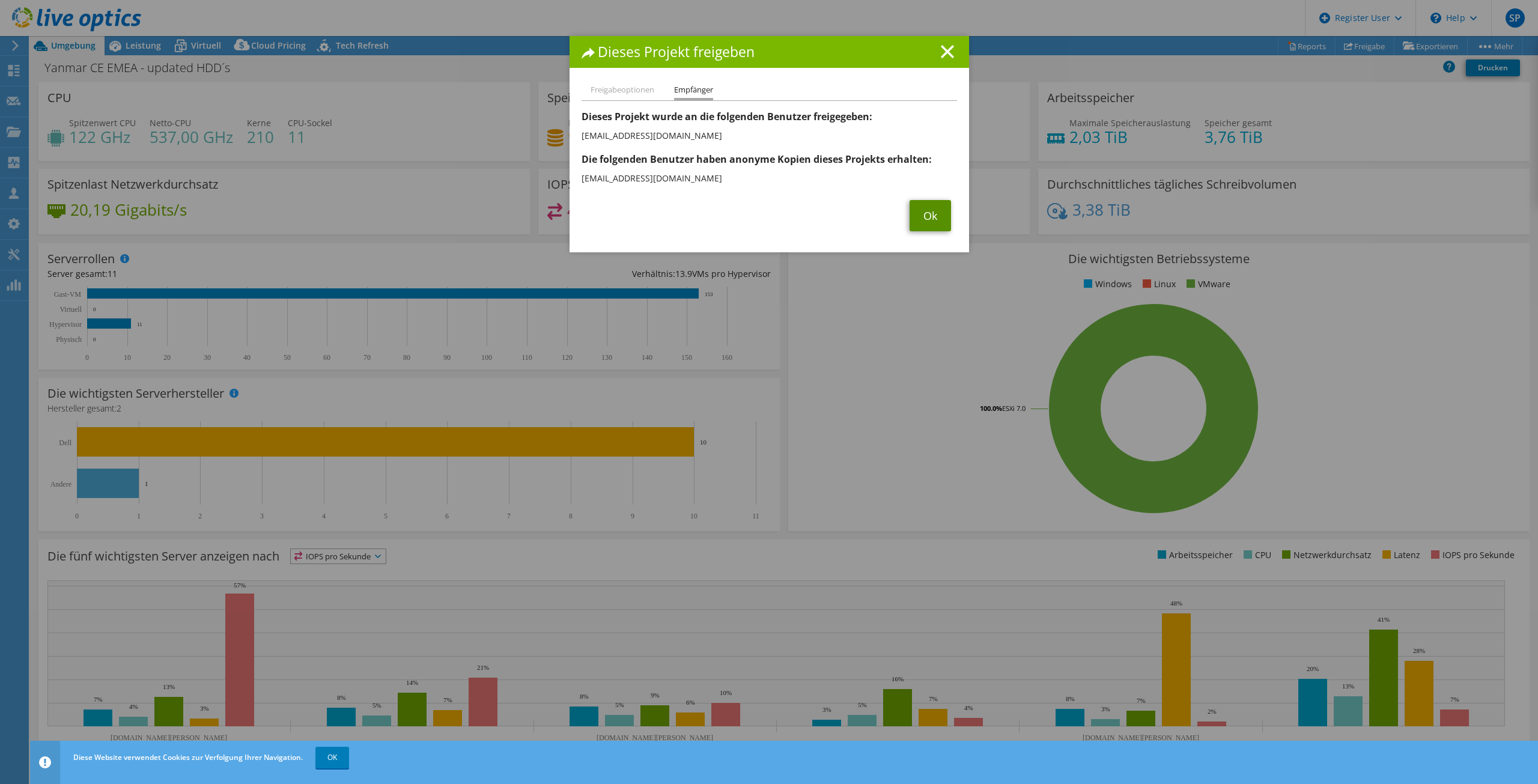
click at [935, 209] on link "Ok" at bounding box center [930, 215] width 41 height 31
